Goal: Task Accomplishment & Management: Manage account settings

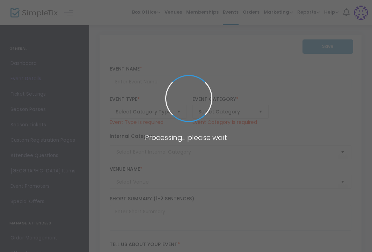
type input "Porcelain Matters: Retelling, Recasting"
type textarea "A Conversation with [PERSON_NAME]"
checkbox input "true"
type input "Purchase Tickets"
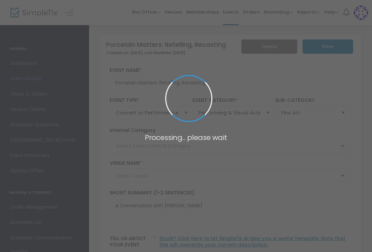
type input "[GEOGRAPHIC_DATA]"
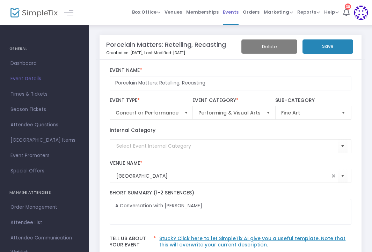
click at [227, 13] on span "Events" at bounding box center [231, 12] width 16 height 18
